Goal: Obtain resource: Download file/media

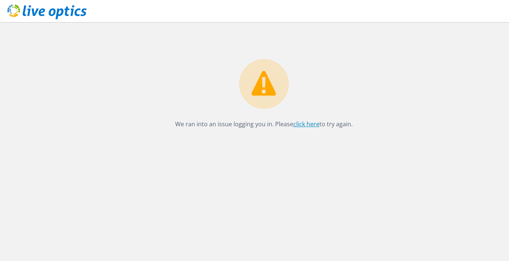
click at [312, 124] on link "click here" at bounding box center [306, 124] width 26 height 8
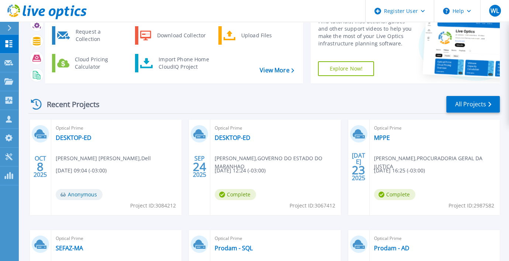
scroll to position [49, 0]
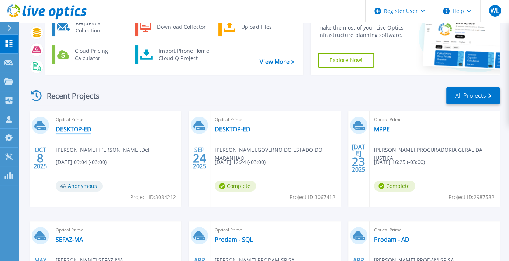
click at [80, 130] on link "DESKTOP-ED" at bounding box center [74, 128] width 36 height 7
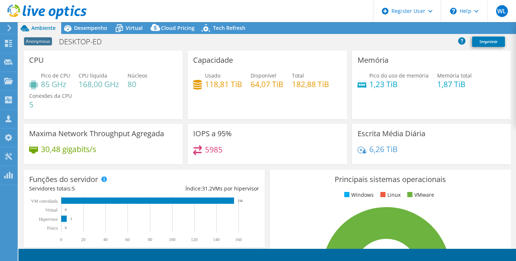
select select "USD"
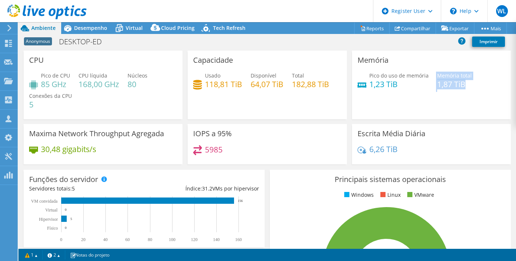
drag, startPoint x: 427, startPoint y: 84, endPoint x: 461, endPoint y: 88, distance: 34.2
click at [458, 85] on div "Pico do uso de memória 1,23 TiB Memória total 1,87 TiB" at bounding box center [432, 84] width 148 height 24
click at [486, 91] on div "Pico do uso de memória 1,23 TiB Memória total 1,87 TiB" at bounding box center [432, 84] width 148 height 24
drag, startPoint x: 136, startPoint y: 28, endPoint x: 134, endPoint y: 41, distance: 13.2
click at [136, 28] on span "Virtual" at bounding box center [134, 27] width 17 height 7
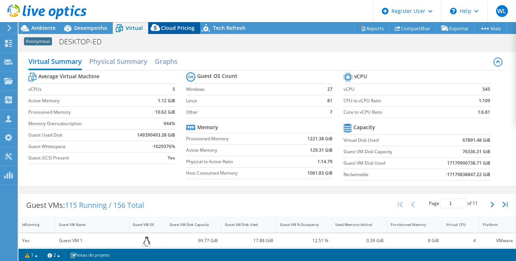
click at [177, 29] on span "Cloud Pricing" at bounding box center [178, 27] width 34 height 7
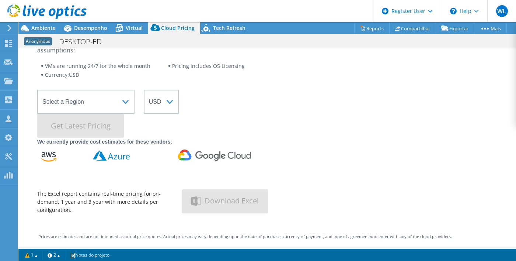
scroll to position [49, 0]
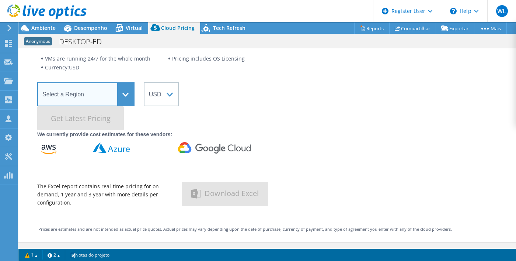
click at [124, 95] on select "Select a Region [GEOGRAPHIC_DATA] ([GEOGRAPHIC_DATA]) [GEOGRAPHIC_DATA] ([GEOGR…" at bounding box center [85, 94] width 97 height 24
select select "SouthAmerica"
click at [37, 82] on select "Select a Region [GEOGRAPHIC_DATA] ([GEOGRAPHIC_DATA]) [GEOGRAPHIC_DATA] ([GEOGR…" at bounding box center [85, 94] width 97 height 24
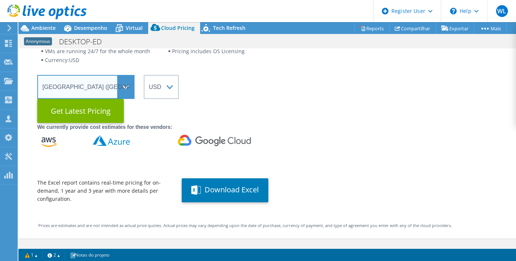
scroll to position [62, 0]
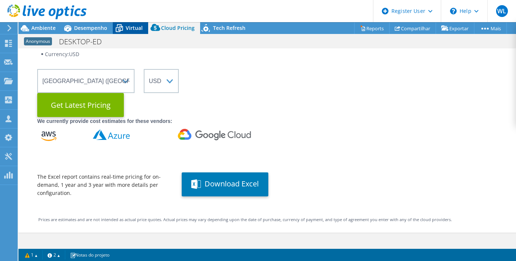
click at [131, 31] on span "Virtual" at bounding box center [134, 27] width 17 height 7
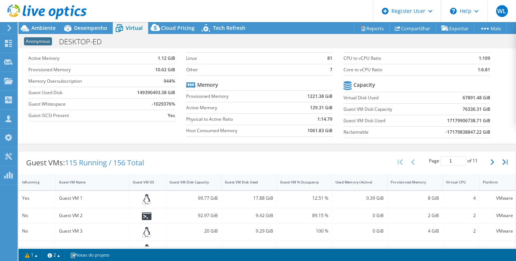
scroll to position [0, 0]
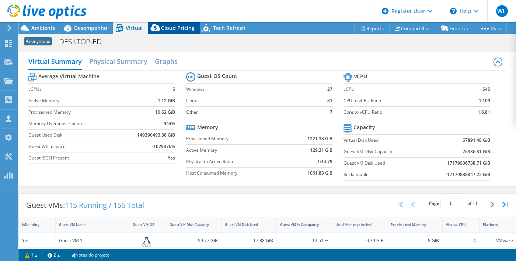
click at [174, 30] on span "Cloud Pricing" at bounding box center [178, 27] width 34 height 7
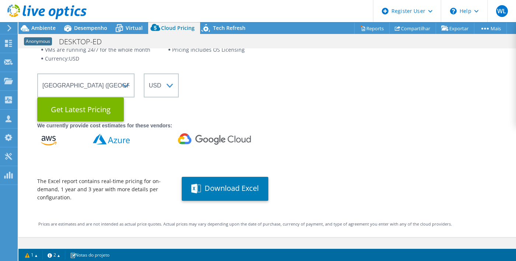
scroll to position [62, 0]
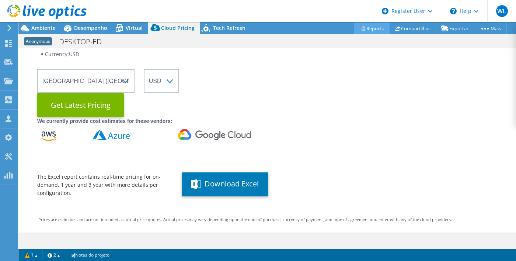
click at [367, 26] on link "Reports" at bounding box center [371, 27] width 35 height 11
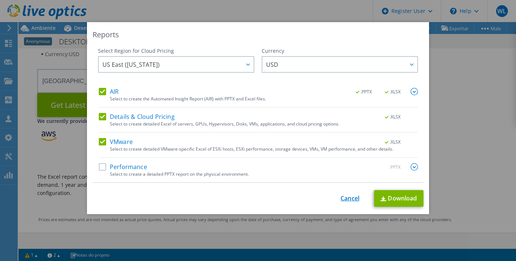
click at [348, 198] on link "Cancel" at bounding box center [350, 198] width 19 height 7
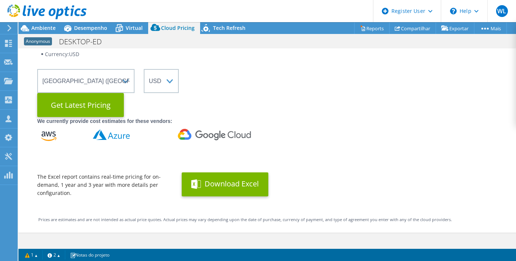
click at [226, 178] on button "Download Excel" at bounding box center [225, 184] width 87 height 24
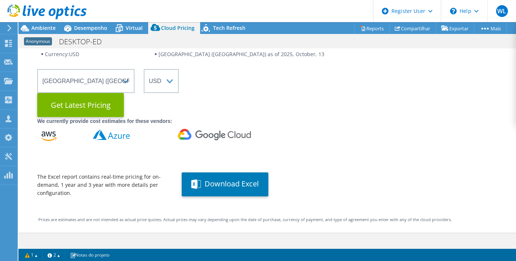
click at [370, 92] on div "Live Optics Cloud Pricing uses the native vendor APIs to retrieve hosting cost …" at bounding box center [267, 103] width 460 height 188
click at [51, 28] on span "Ambiente" at bounding box center [43, 27] width 24 height 7
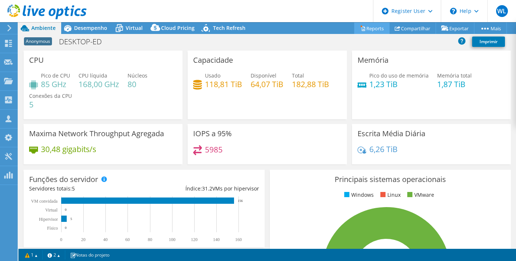
click at [373, 26] on link "Reports" at bounding box center [371, 27] width 35 height 11
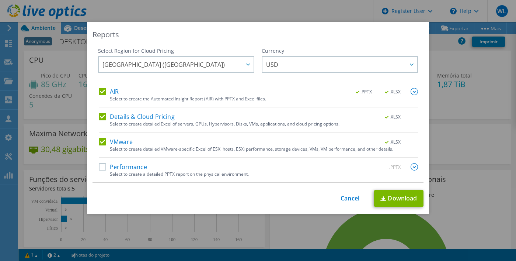
click at [342, 198] on link "Cancel" at bounding box center [350, 198] width 19 height 7
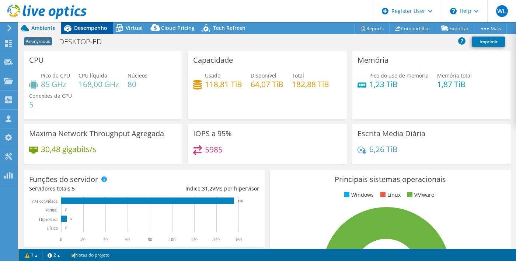
drag, startPoint x: 85, startPoint y: 22, endPoint x: 85, endPoint y: 27, distance: 5.2
click at [85, 22] on div at bounding box center [43, 12] width 87 height 25
drag, startPoint x: 86, startPoint y: 31, endPoint x: 92, endPoint y: 34, distance: 7.1
click at [86, 31] on div "Desempenho" at bounding box center [87, 28] width 52 height 12
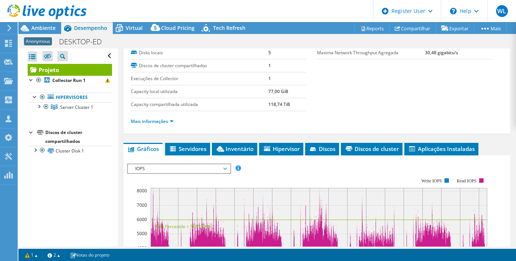
scroll to position [148, 0]
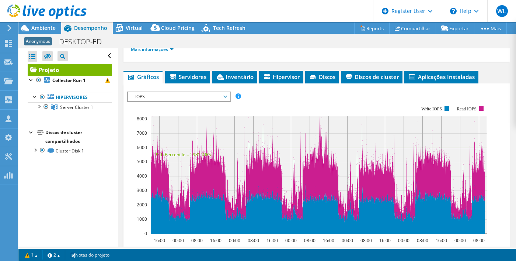
click at [224, 93] on span "IOPS" at bounding box center [179, 96] width 95 height 9
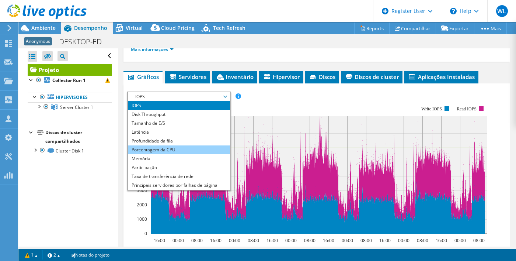
click at [171, 146] on li "Porcentagem da CPU" at bounding box center [179, 149] width 102 height 9
